Goal: Download file/media

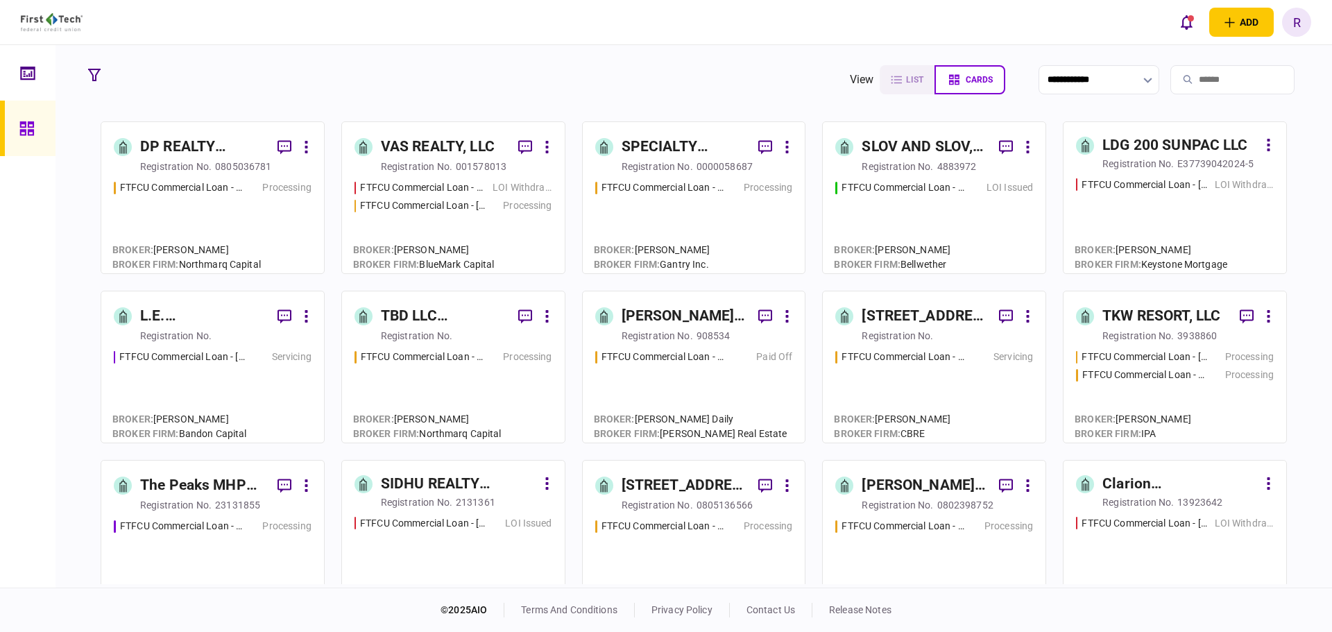
click at [441, 148] on div "VAS REALTY, LLC" at bounding box center [438, 147] width 114 height 22
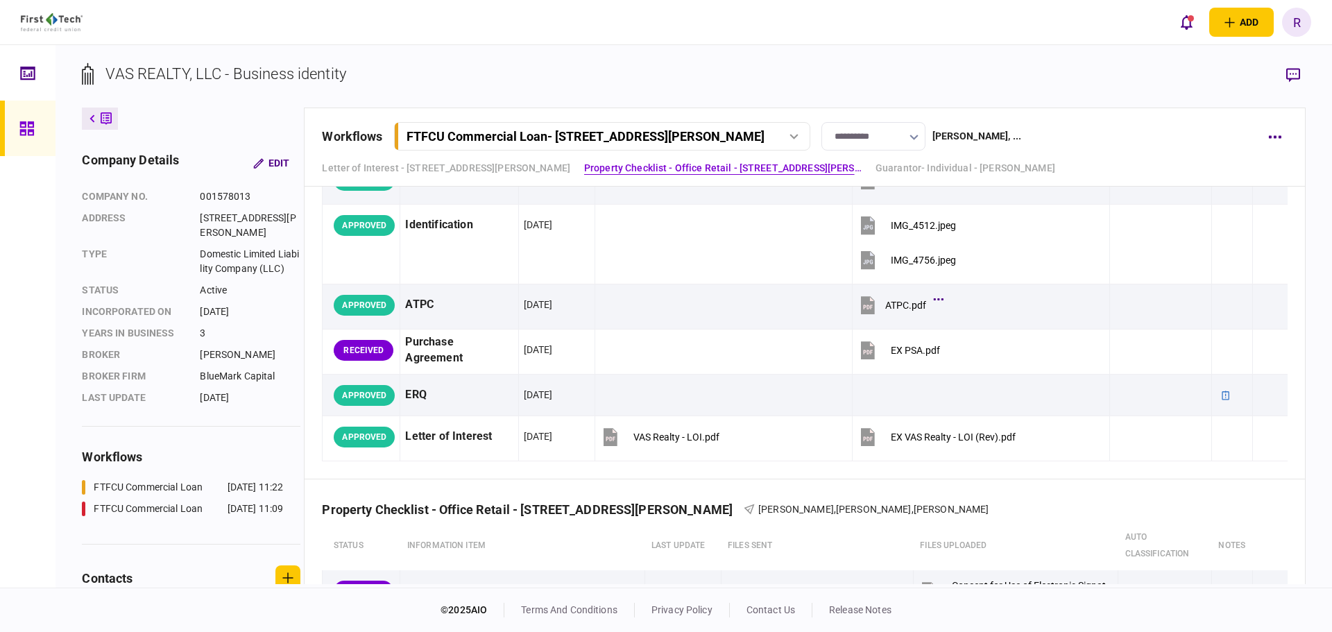
scroll to position [208, 0]
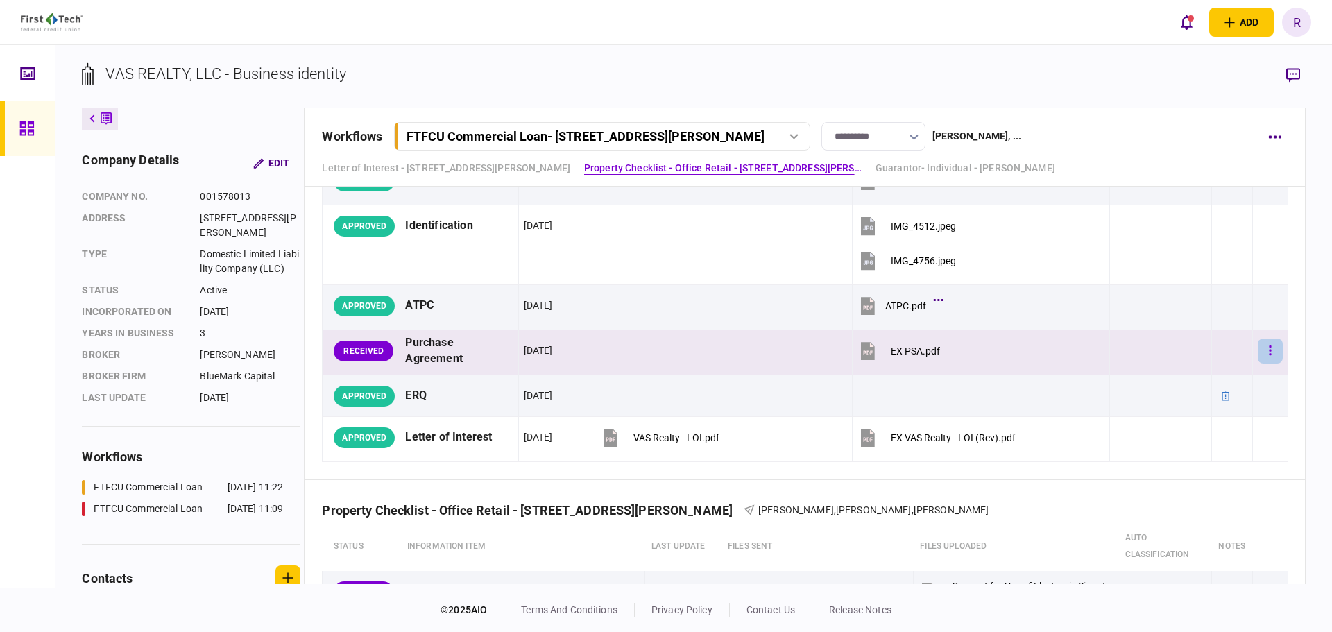
click at [1269, 350] on icon "button" at bounding box center [1270, 351] width 2 height 10
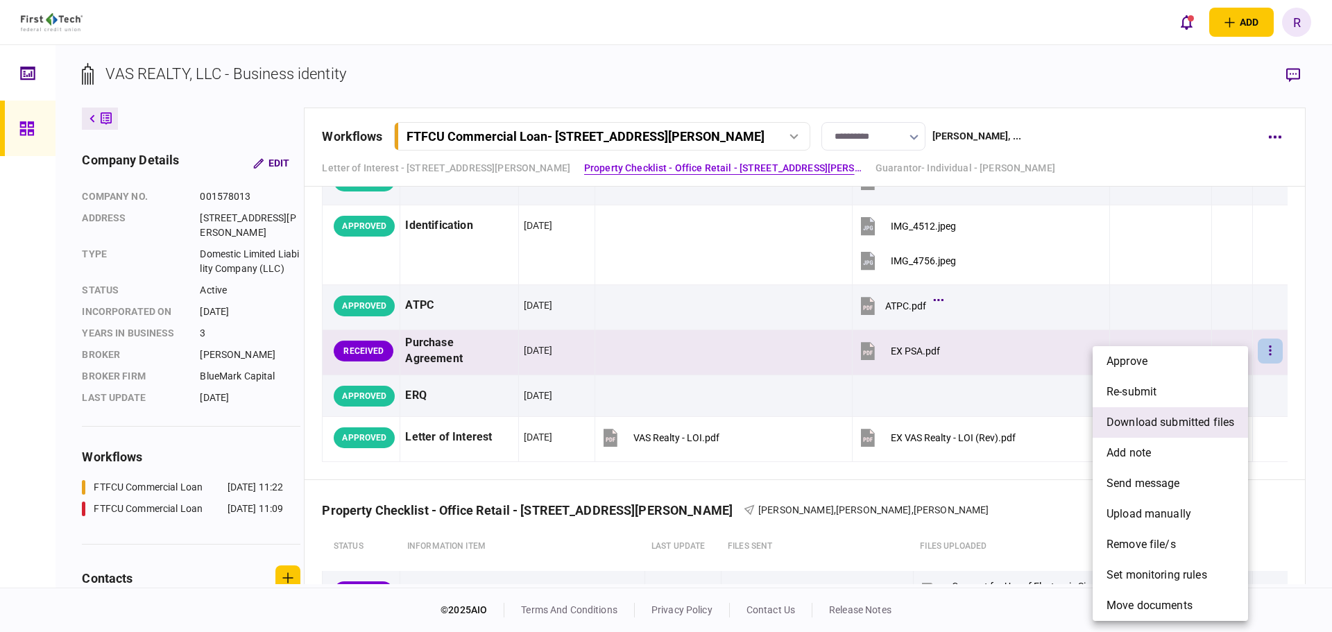
click at [1179, 419] on span "download submitted files" at bounding box center [1171, 422] width 128 height 17
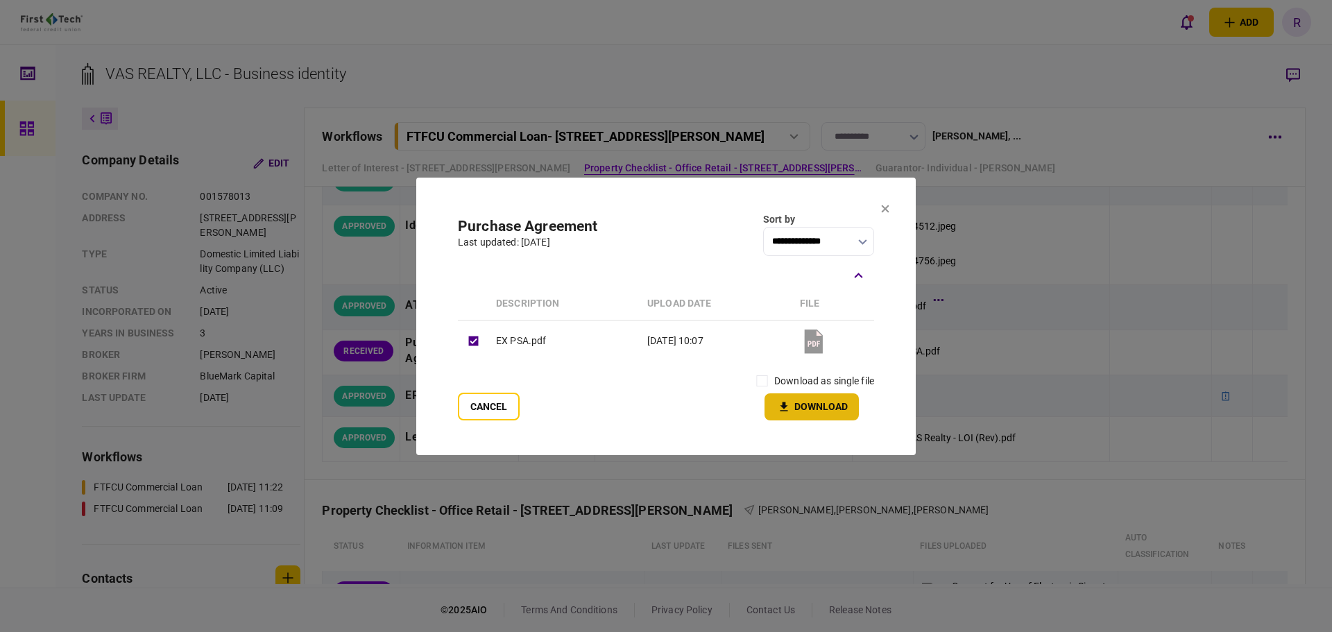
click at [808, 409] on button "Download" at bounding box center [812, 406] width 94 height 27
